Goal: Subscribe to service/newsletter

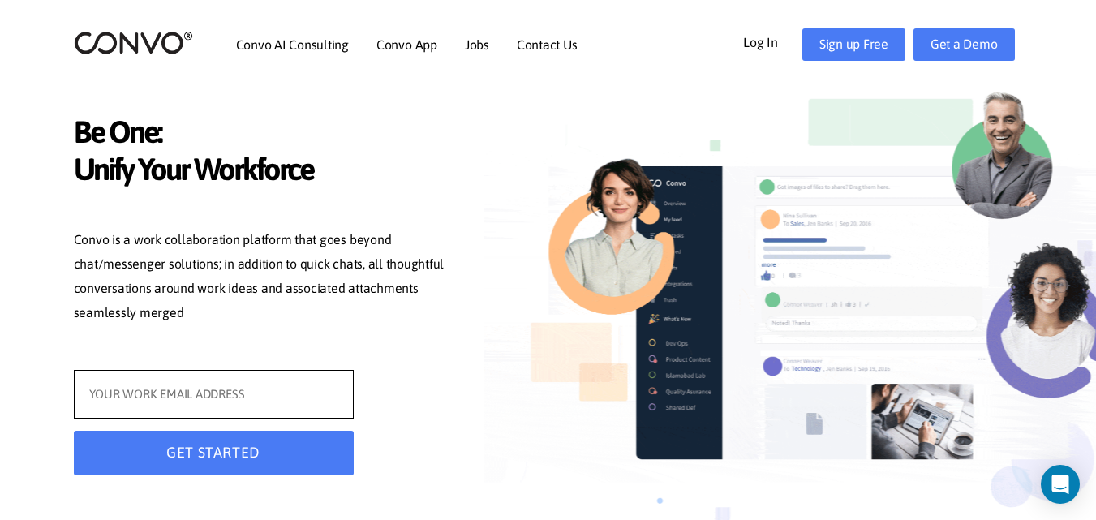
click at [178, 387] on input "text" at bounding box center [214, 394] width 280 height 49
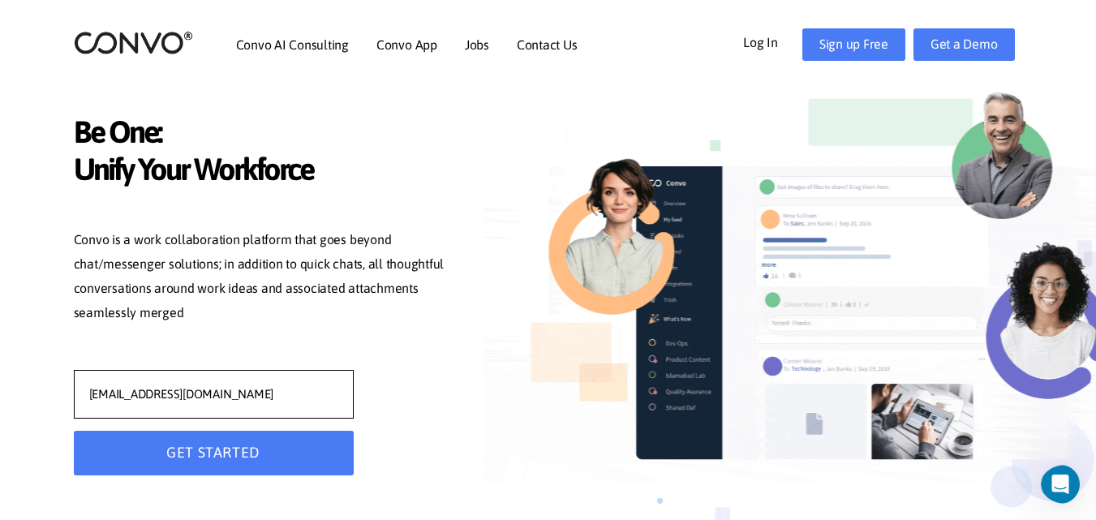
type input "najjingojoan17@gmail.com"
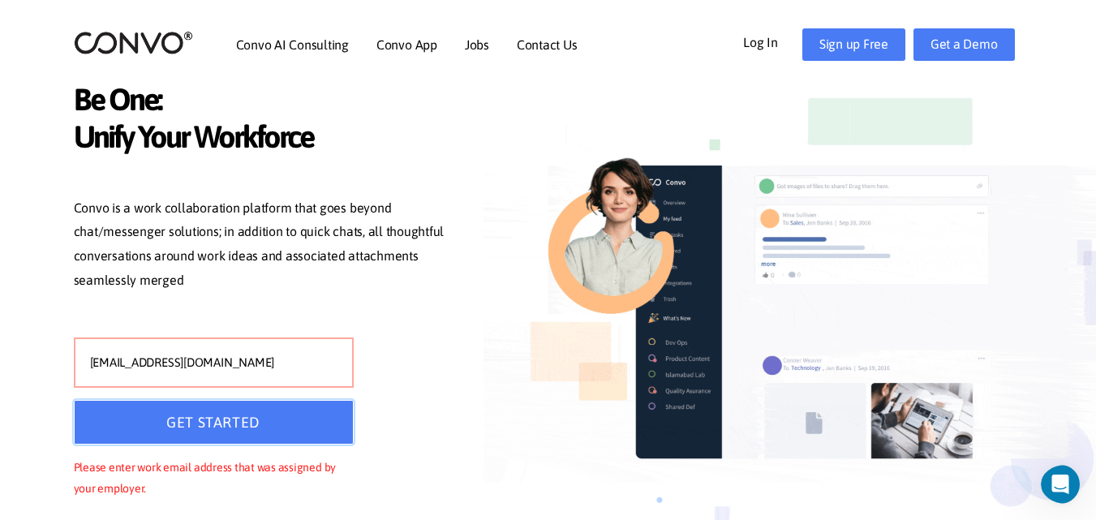
click at [213, 427] on button "GET STARTED" at bounding box center [214, 422] width 280 height 45
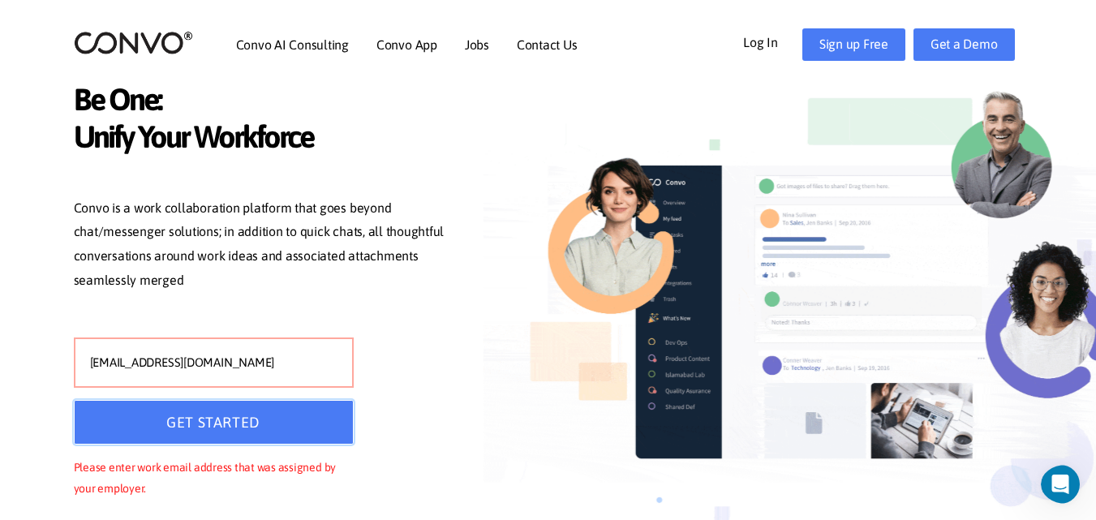
click at [226, 428] on button "GET STARTED" at bounding box center [214, 422] width 280 height 45
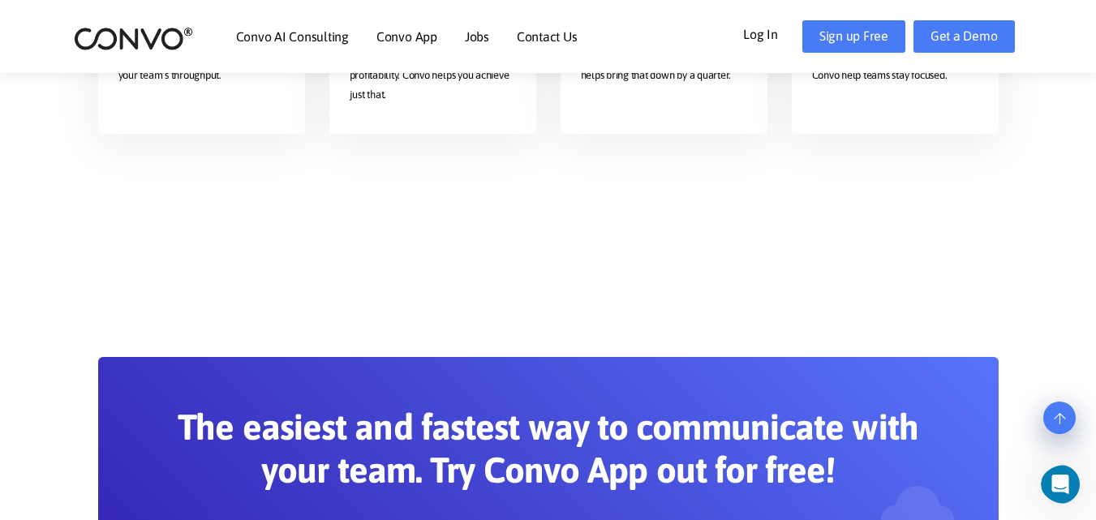
scroll to position [3211, 0]
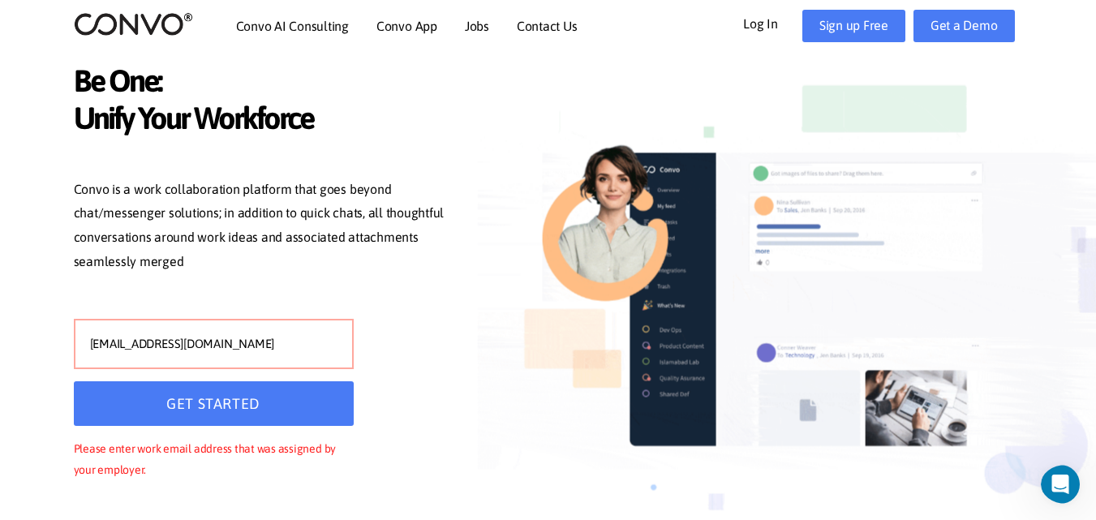
scroll to position [0, 0]
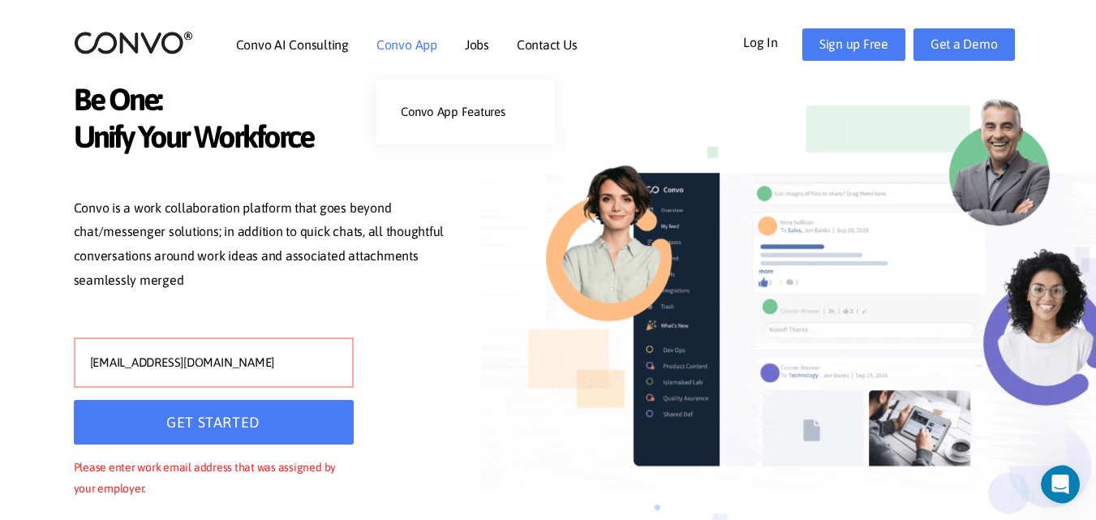
click at [403, 45] on link "Convo App" at bounding box center [407, 44] width 61 height 13
